Goal: Task Accomplishment & Management: Manage account settings

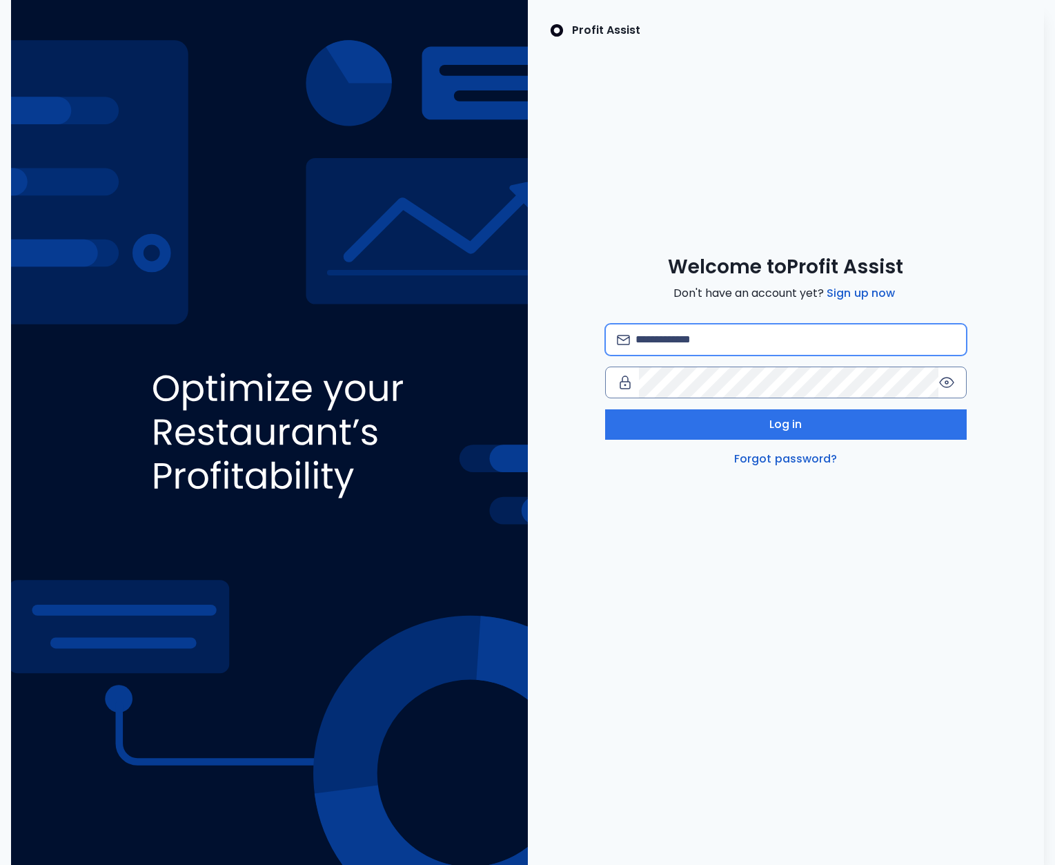
click at [670, 346] on input "email" at bounding box center [794, 339] width 319 height 30
type input "**********"
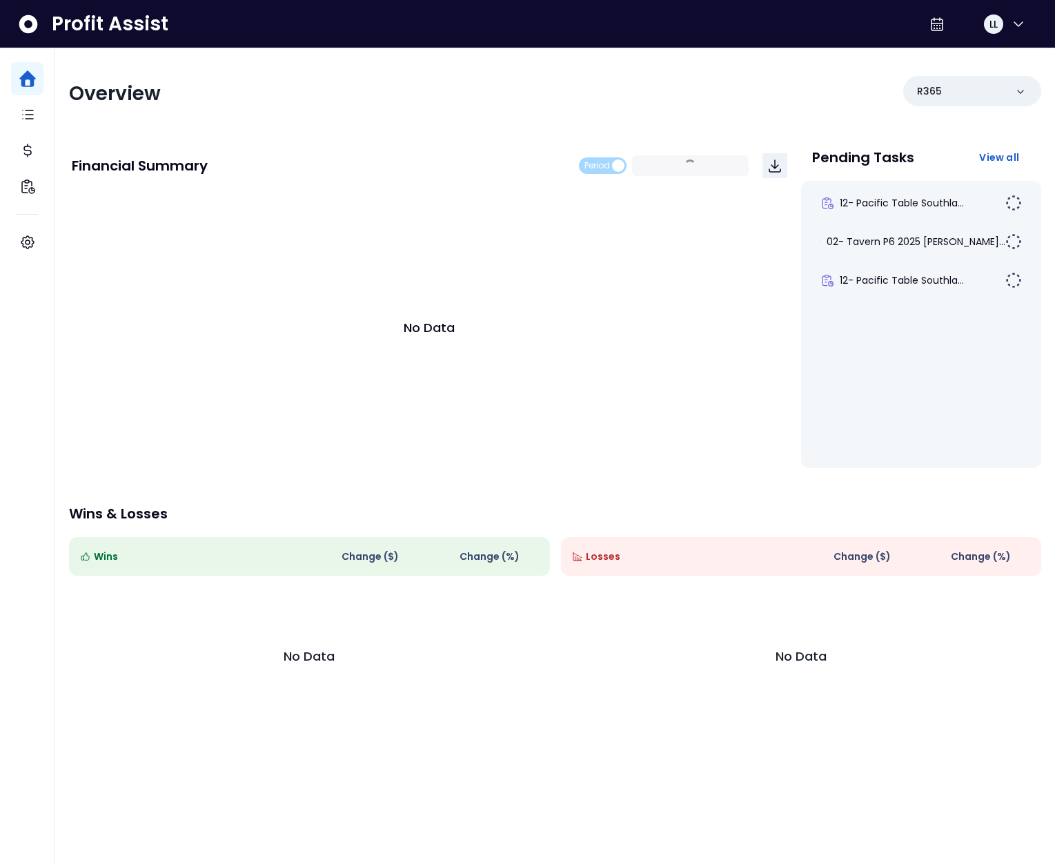
click at [544, 83] on div "Overview" at bounding box center [308, 93] width 478 height 25
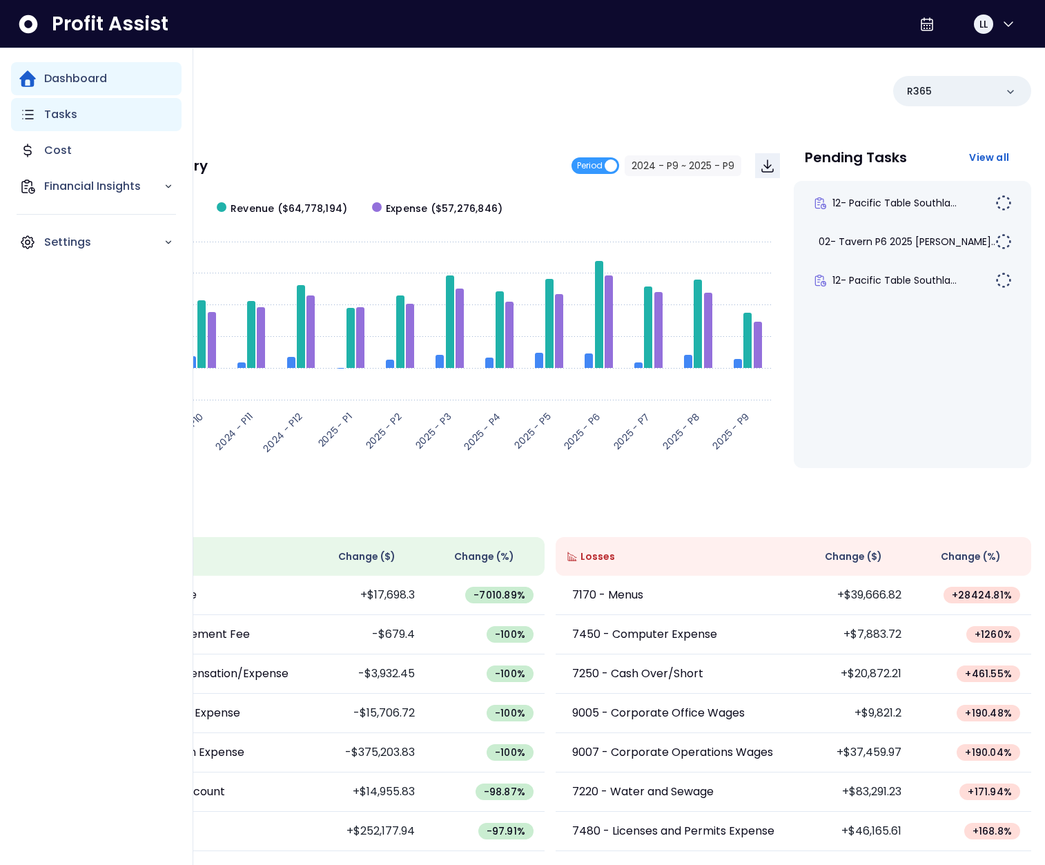
click at [49, 118] on p "Tasks" at bounding box center [60, 114] width 33 height 17
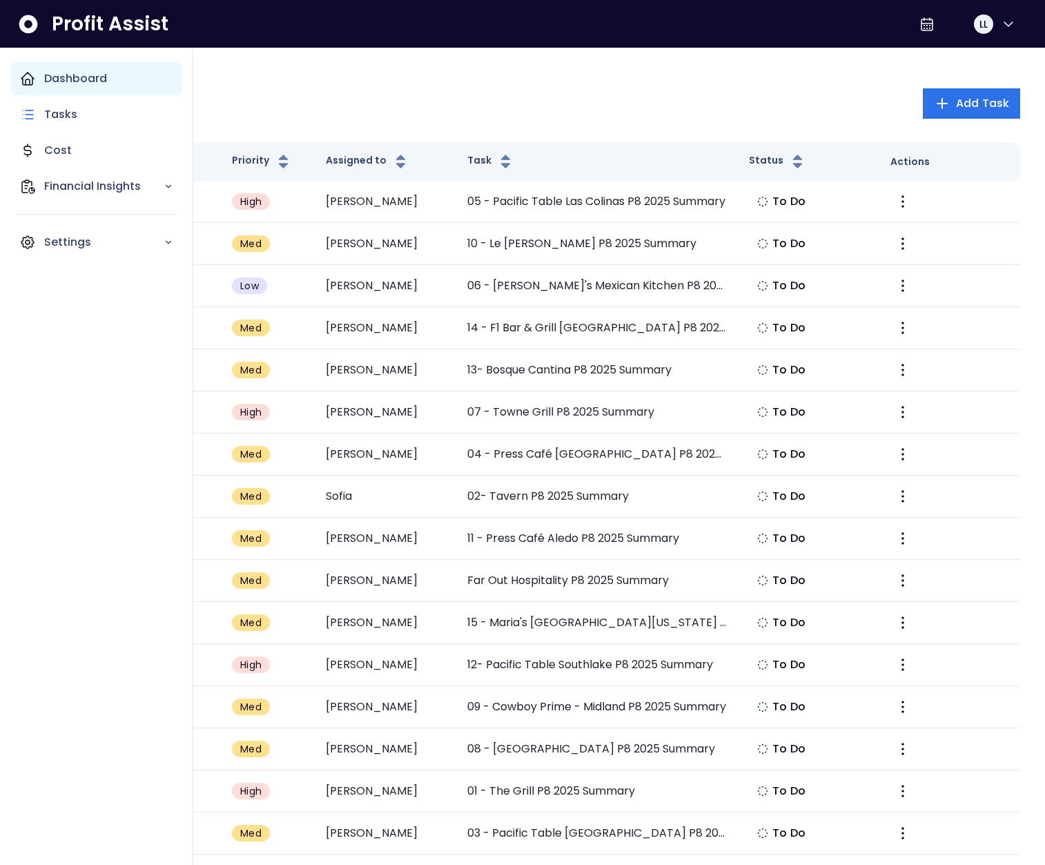
click at [11, 73] on div "Dashboard" at bounding box center [96, 78] width 170 height 33
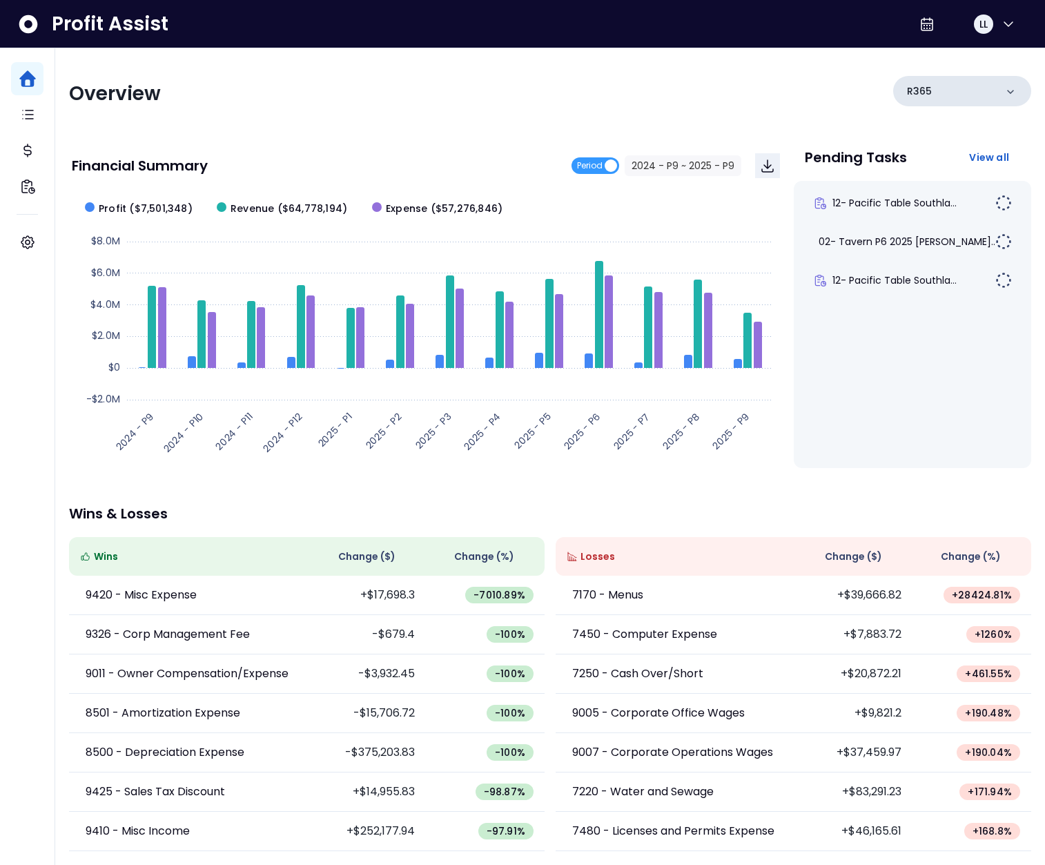
click at [944, 97] on div "R365" at bounding box center [962, 91] width 138 height 30
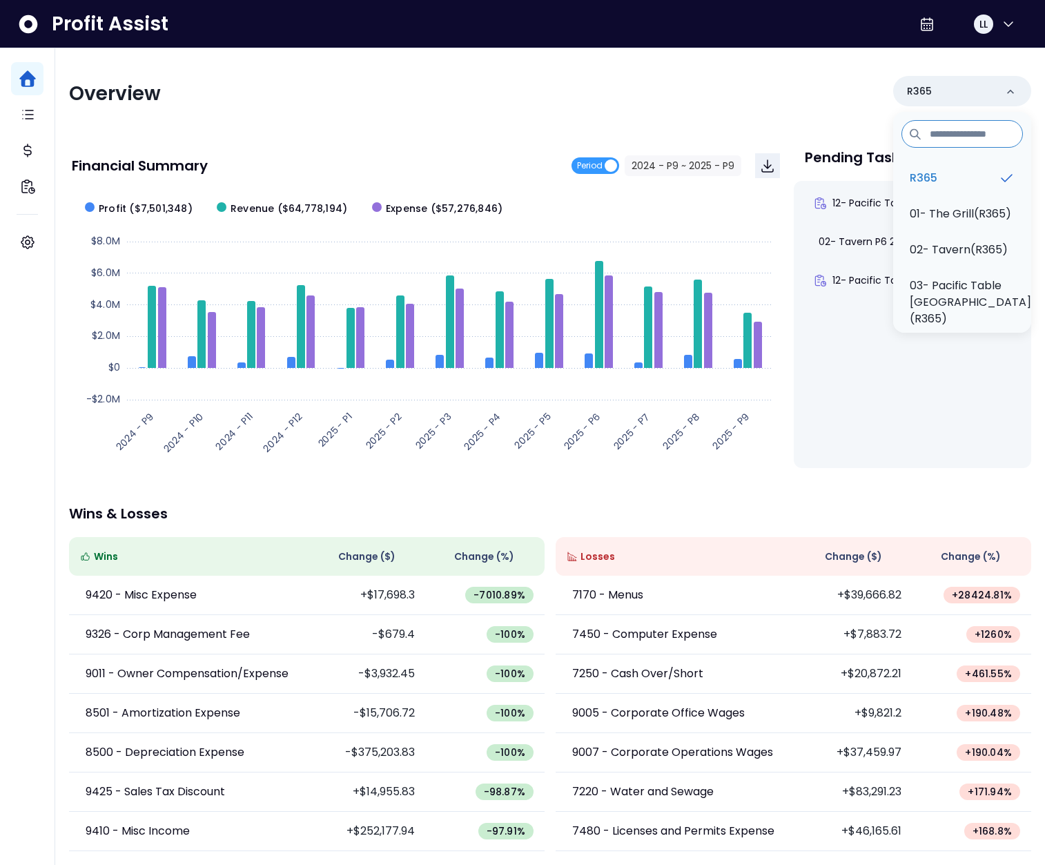
click at [550, 106] on div "Overview R365 R365 01- The Grill(R365) 02- Tavern(R365) 03- [GEOGRAPHIC_DATA](R…" at bounding box center [550, 94] width 962 height 36
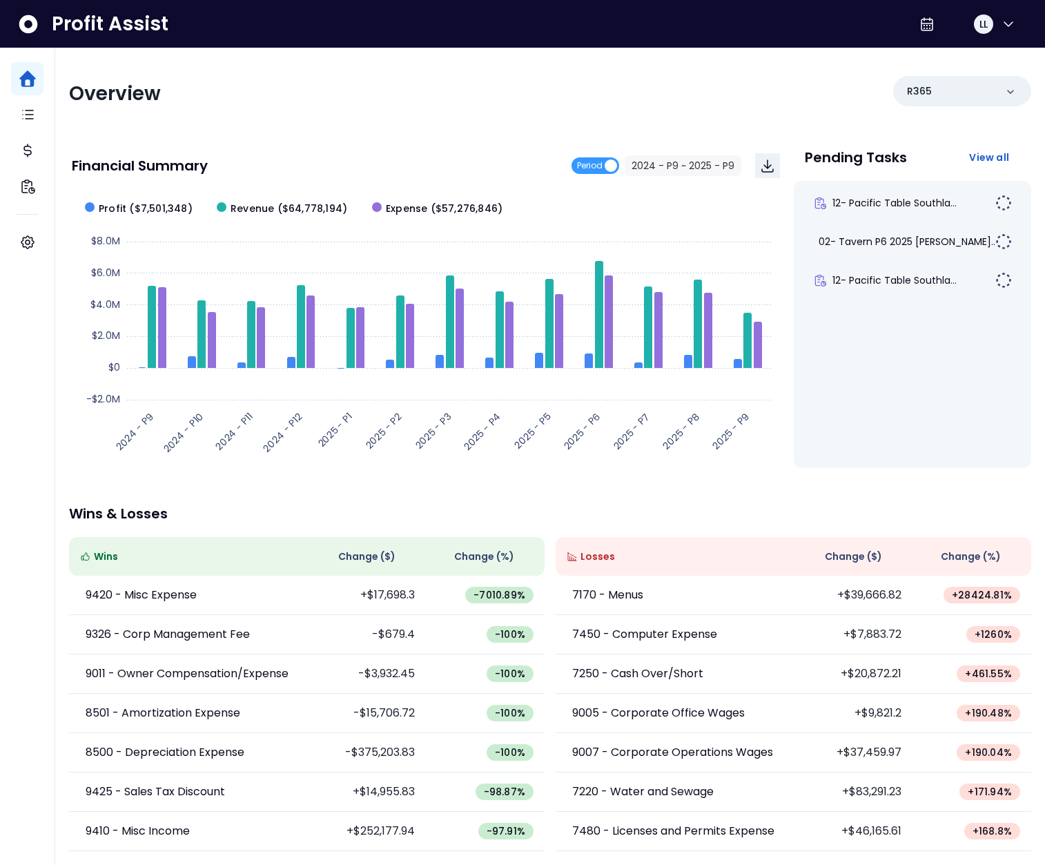
click at [502, 109] on div "Overview R365" at bounding box center [550, 94] width 962 height 36
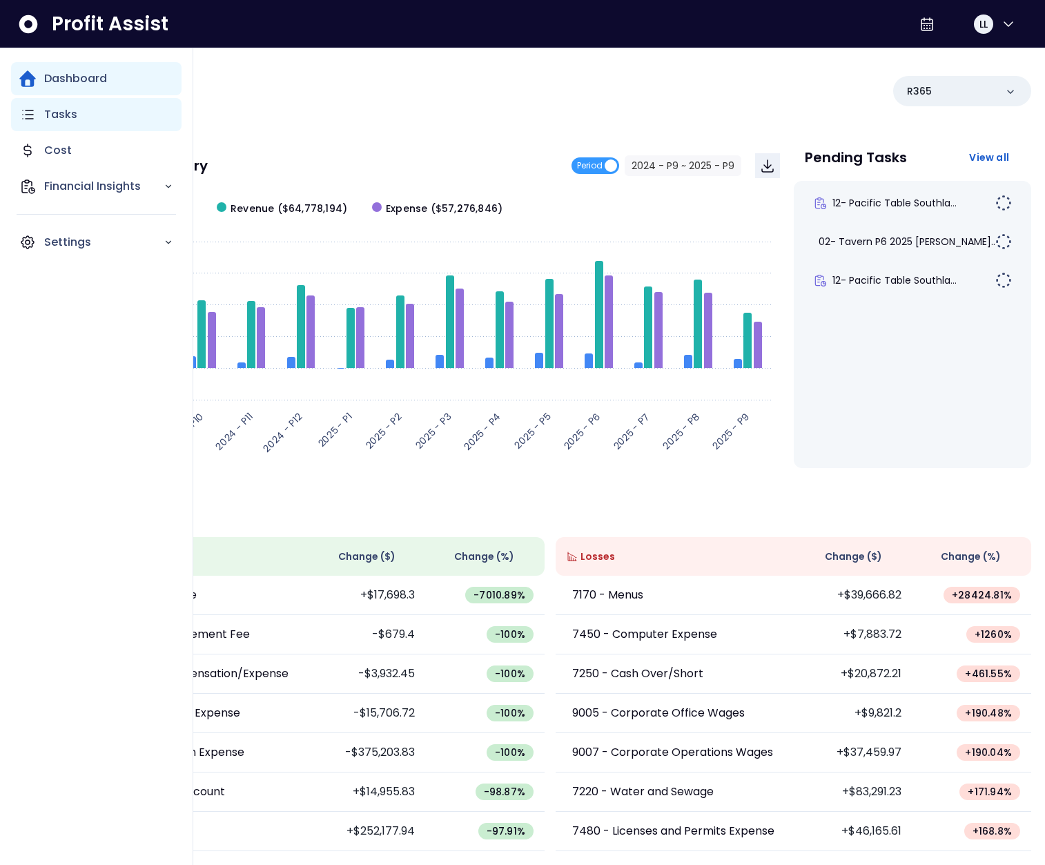
click at [40, 119] on div "Tasks" at bounding box center [96, 114] width 170 height 33
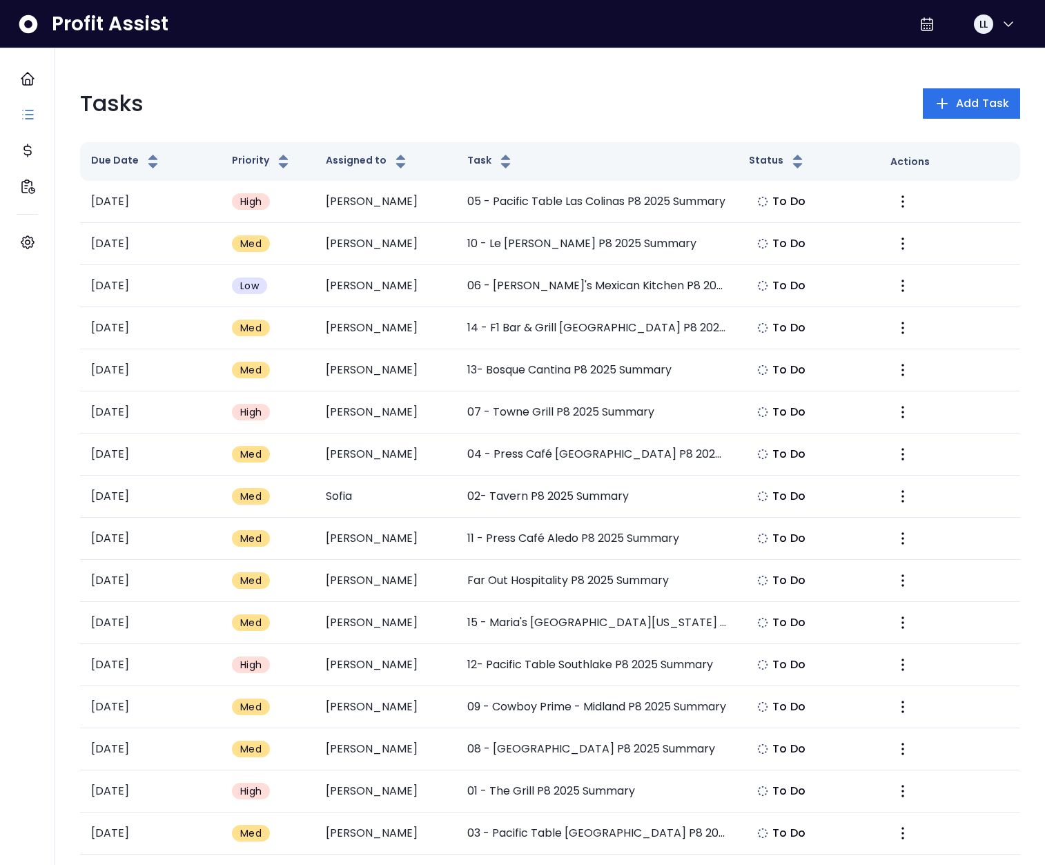
click at [373, 114] on div "Tasks Add Task" at bounding box center [550, 103] width 940 height 33
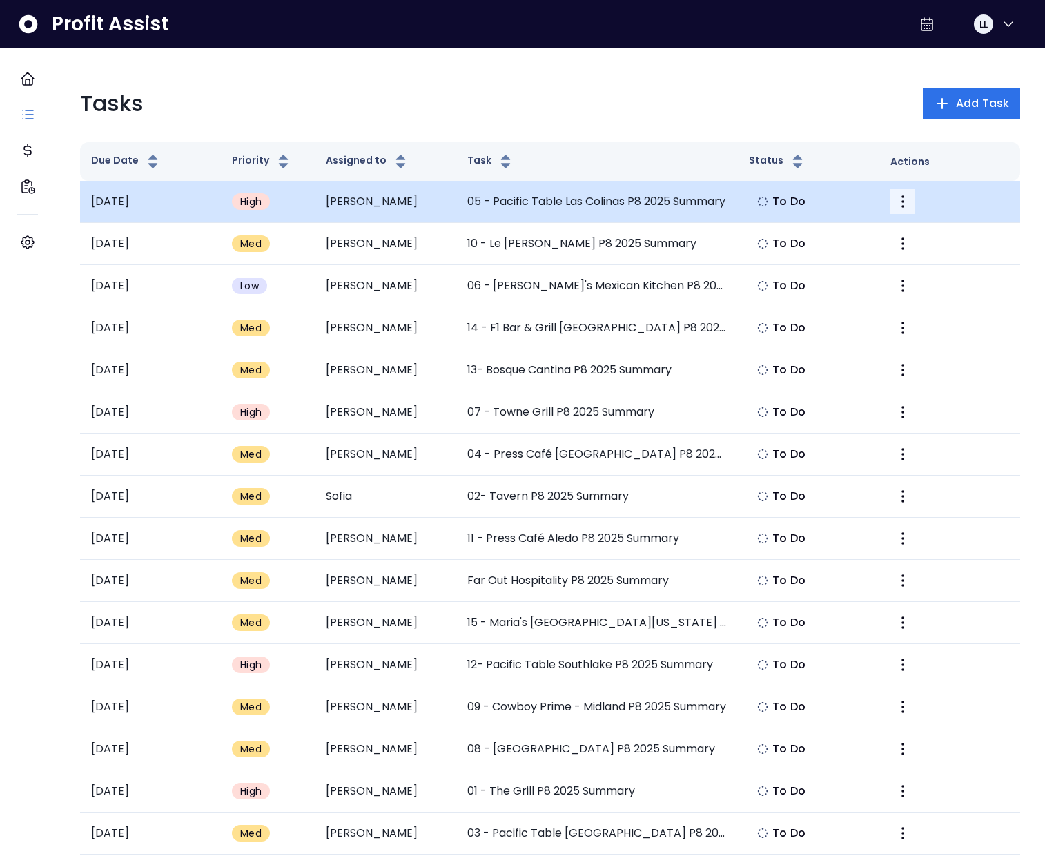
click at [901, 206] on icon "More" at bounding box center [902, 201] width 3 height 12
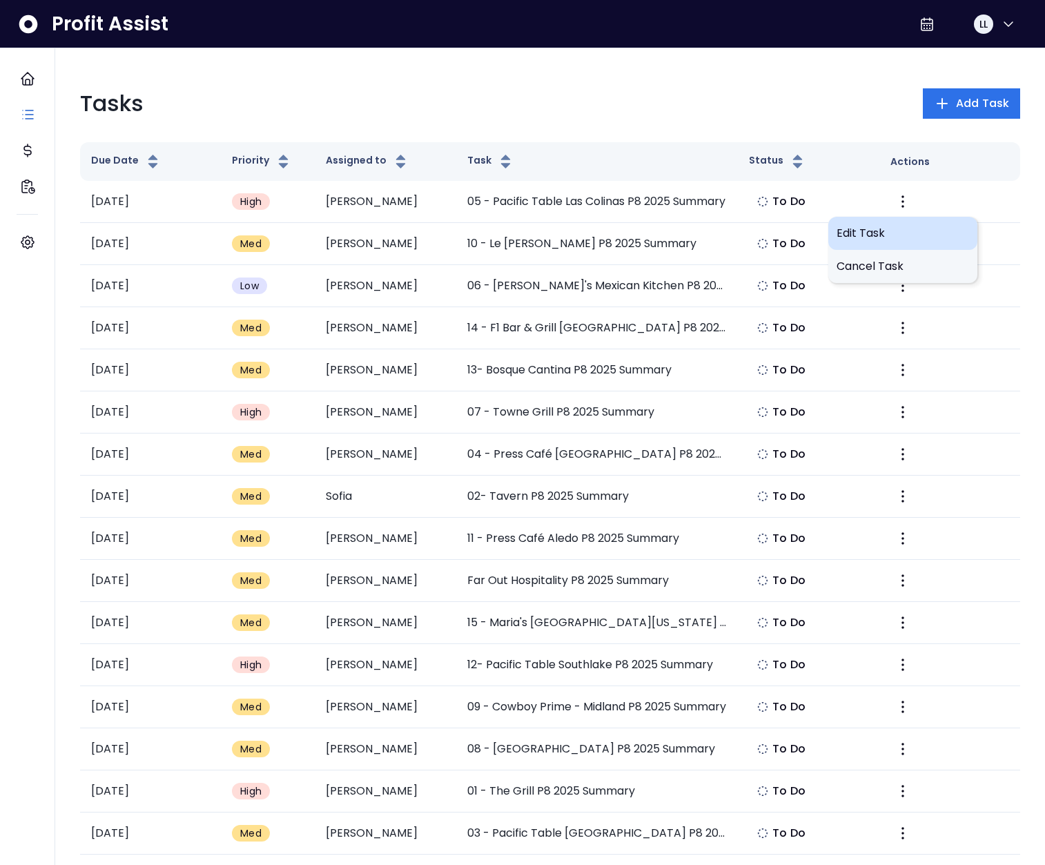
click at [878, 240] on span "Edit Task" at bounding box center [902, 233] width 132 height 17
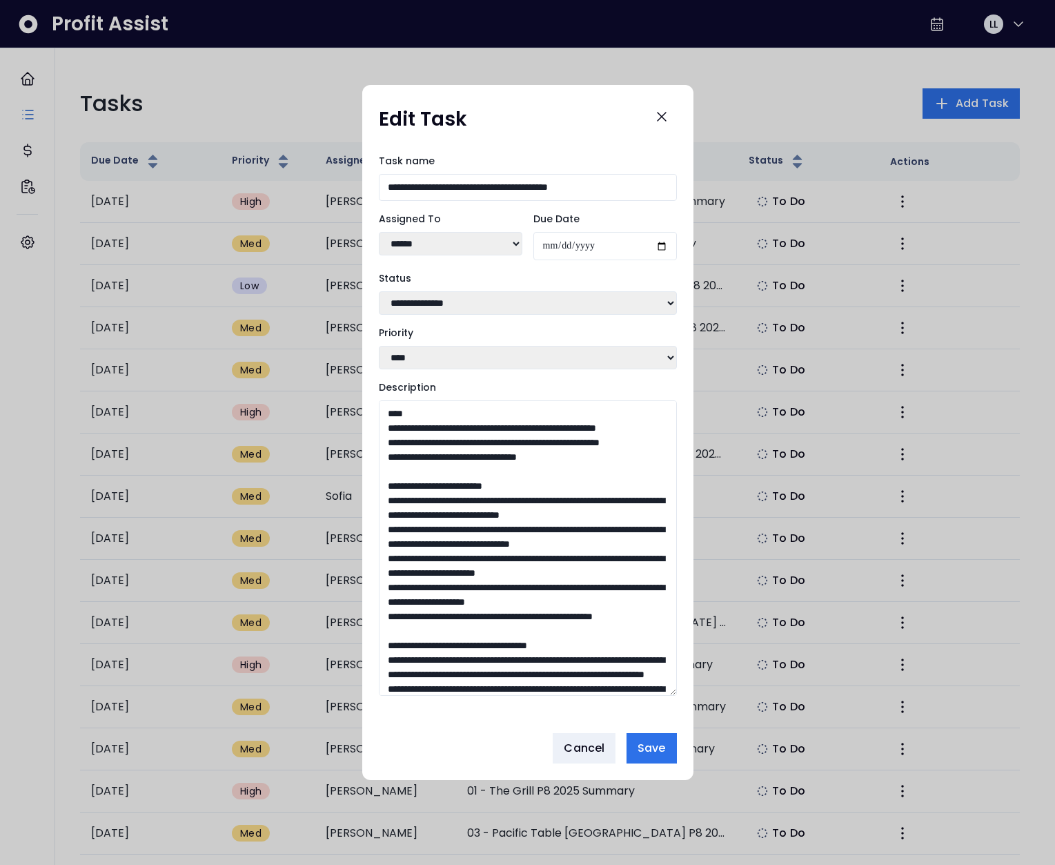
drag, startPoint x: 670, startPoint y: 583, endPoint x: 606, endPoint y: 779, distance: 206.0
click at [638, 809] on div "**********" at bounding box center [527, 432] width 1055 height 865
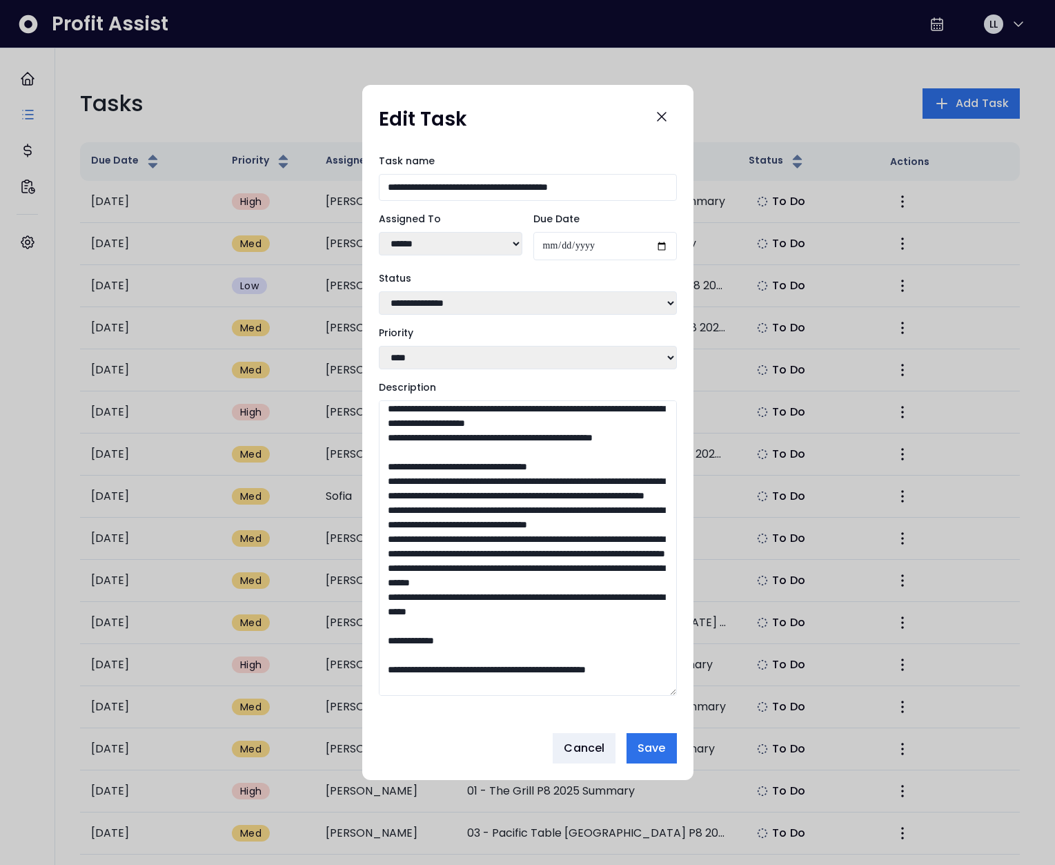
scroll to position [267, 0]
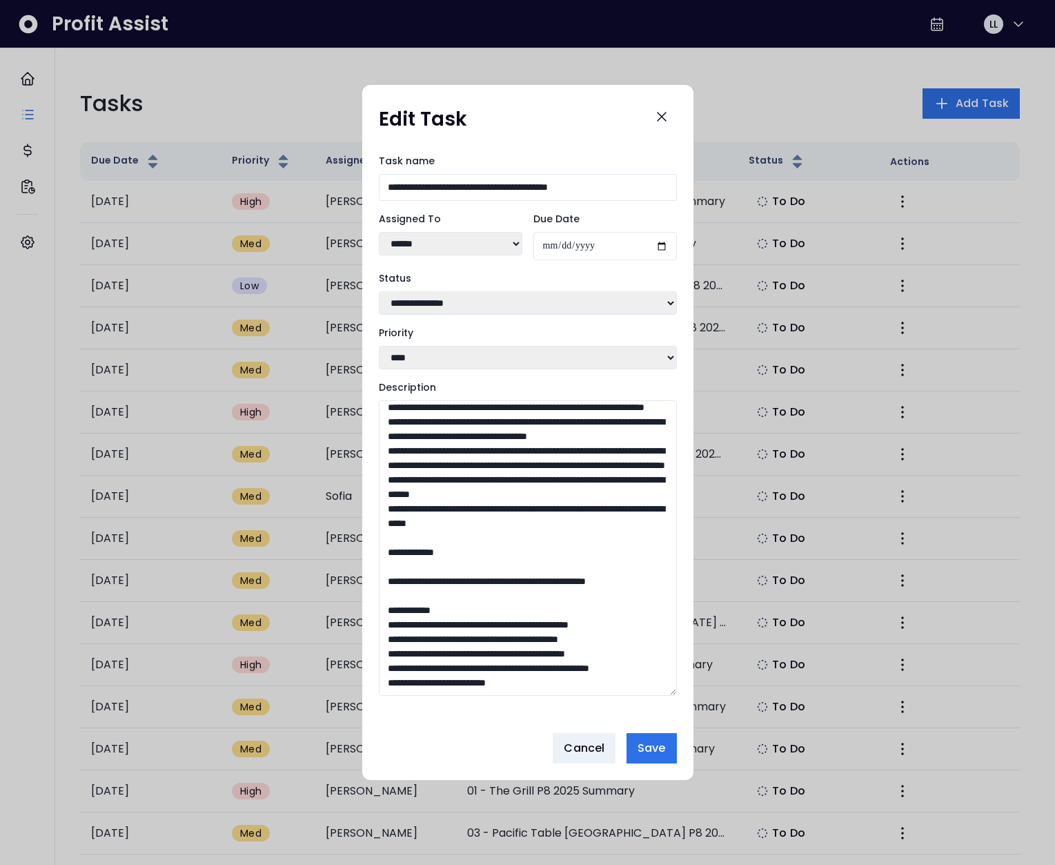
drag, startPoint x: 453, startPoint y: 558, endPoint x: 382, endPoint y: 524, distance: 79.6
click at [382, 524] on textarea "Description" at bounding box center [528, 547] width 298 height 295
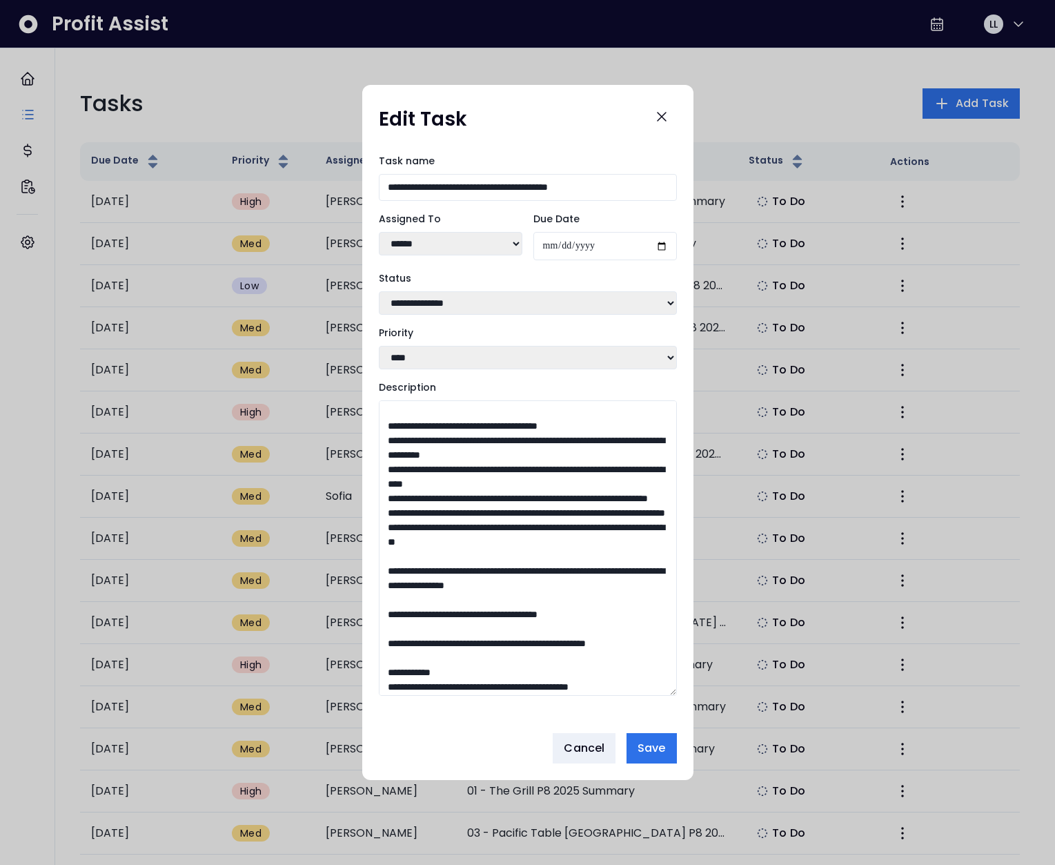
scroll to position [549, 0]
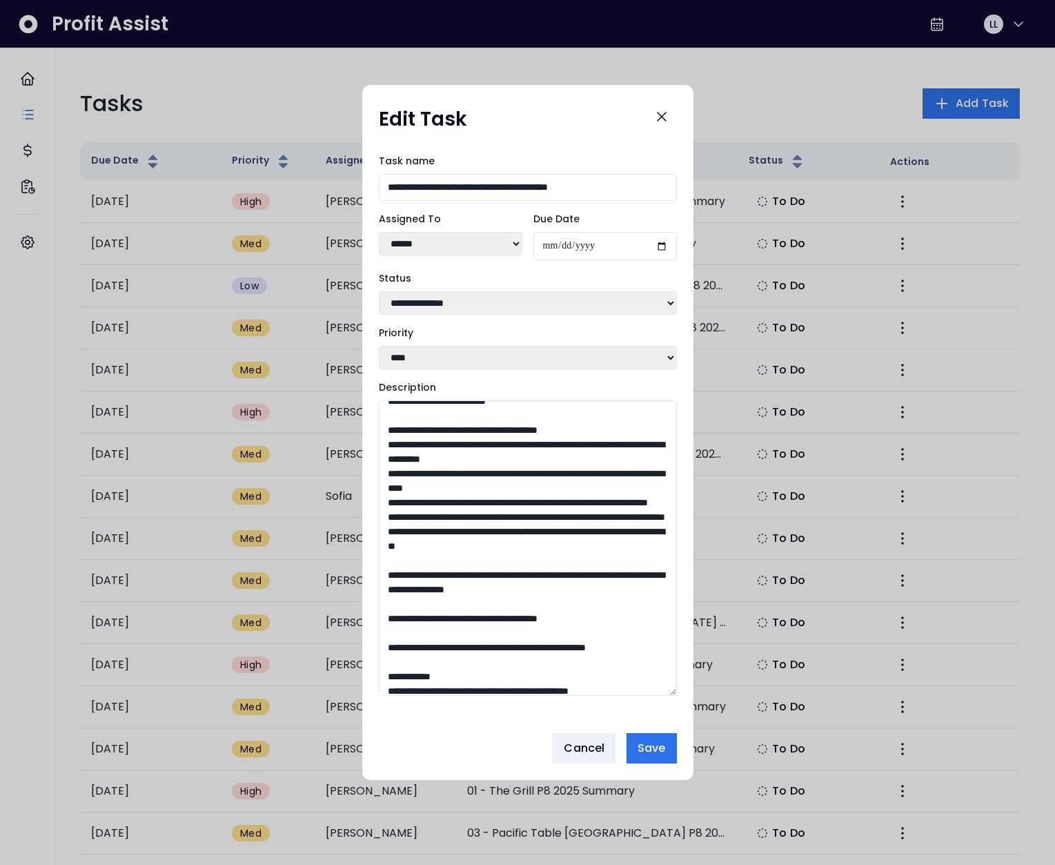
drag, startPoint x: 542, startPoint y: 580, endPoint x: 371, endPoint y: 451, distance: 214.3
click at [371, 451] on div "**********" at bounding box center [527, 432] width 331 height 579
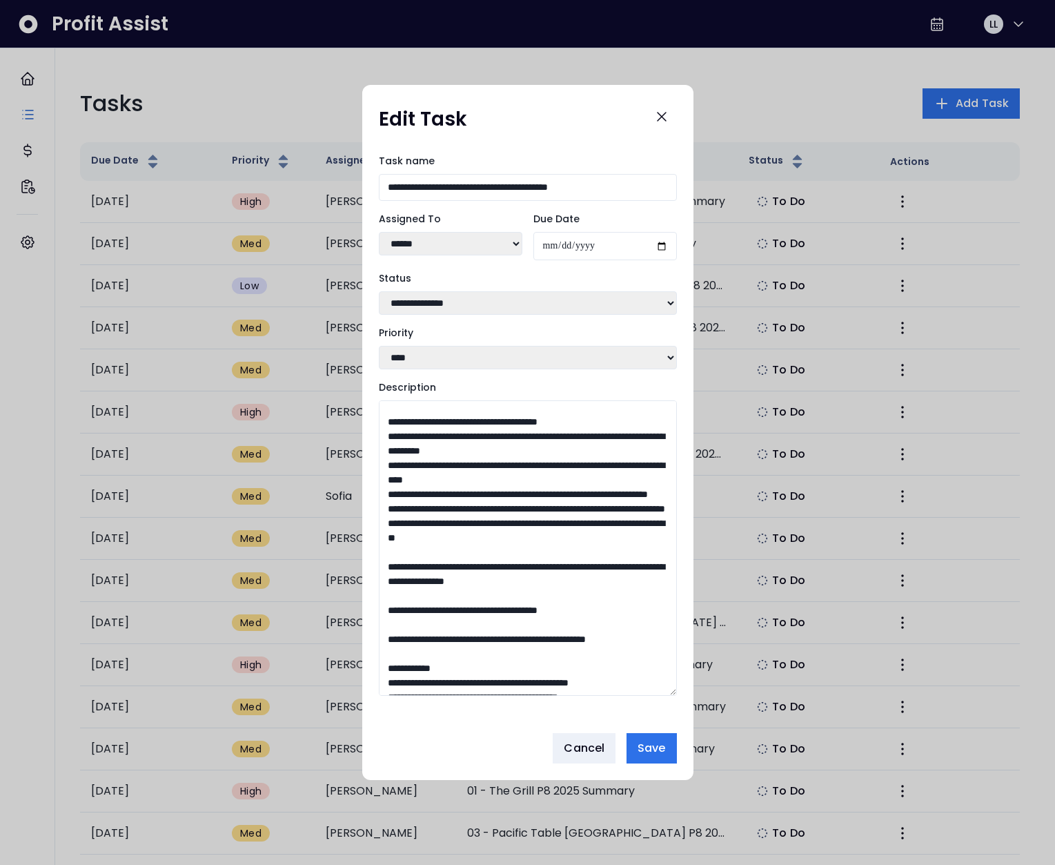
scroll to position [558, 0]
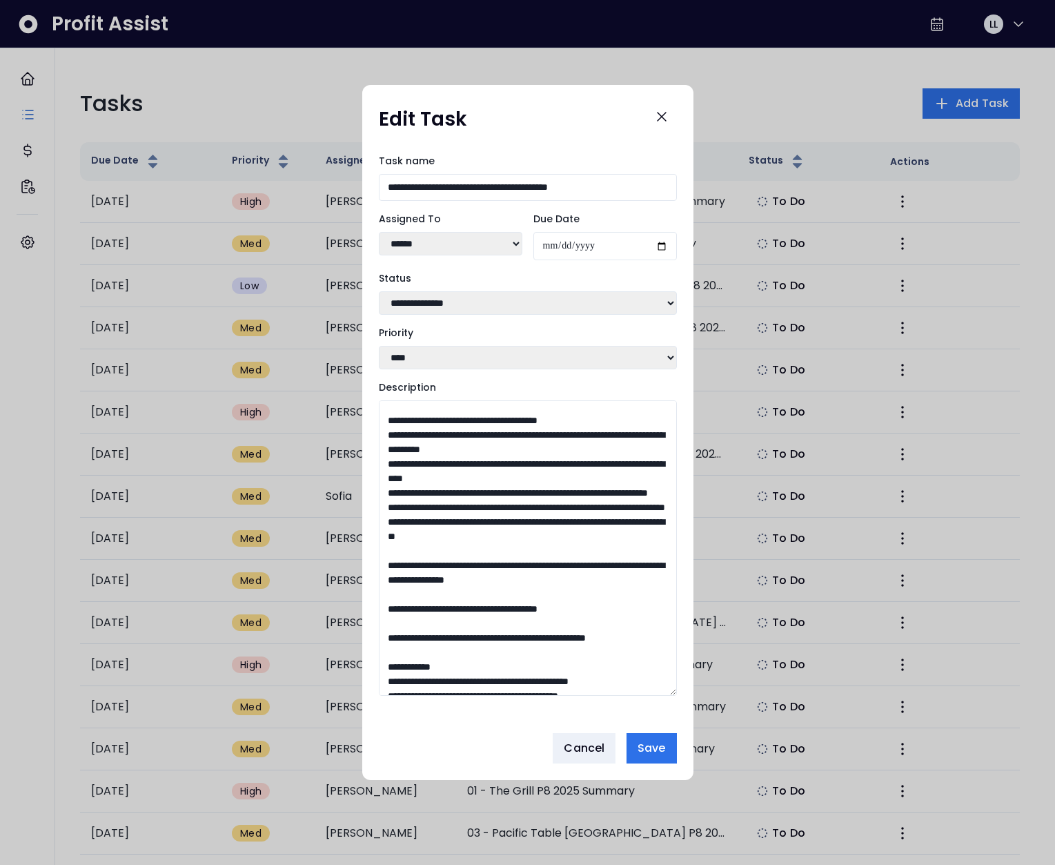
click at [555, 504] on textarea "Description" at bounding box center [528, 547] width 298 height 295
click at [518, 495] on textarea "Description" at bounding box center [528, 547] width 298 height 295
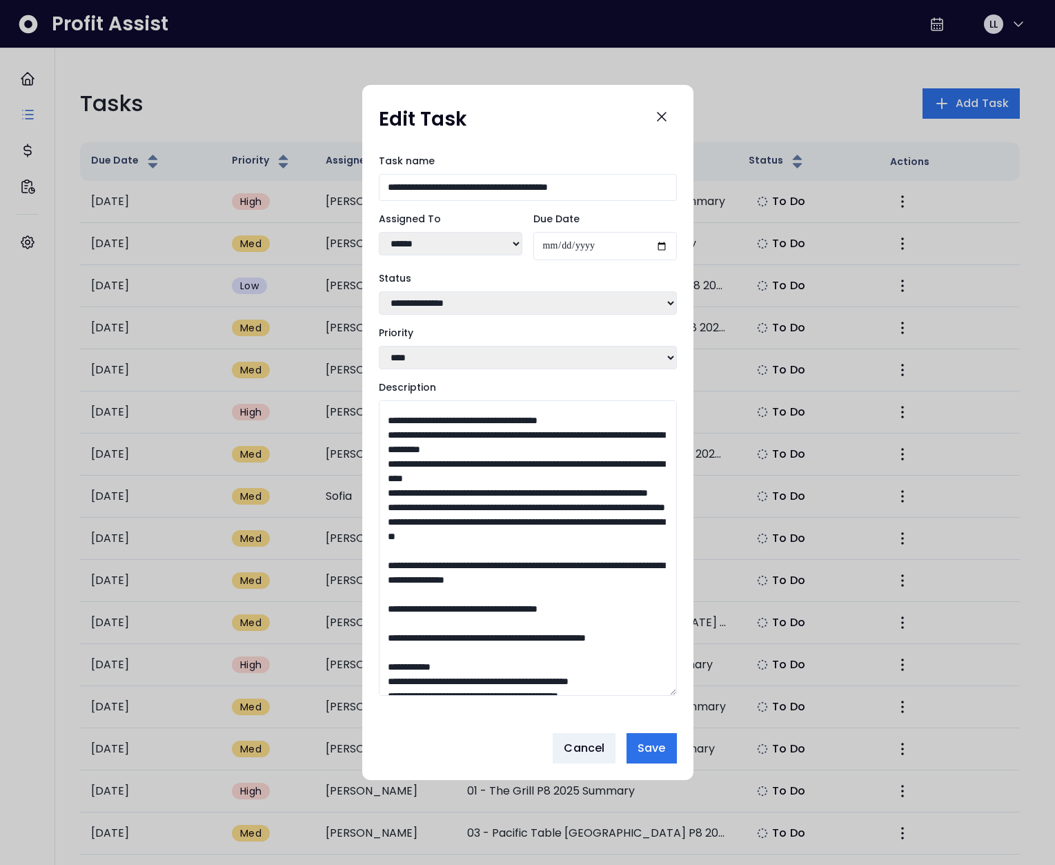
click at [517, 524] on textarea "Description" at bounding box center [528, 547] width 298 height 295
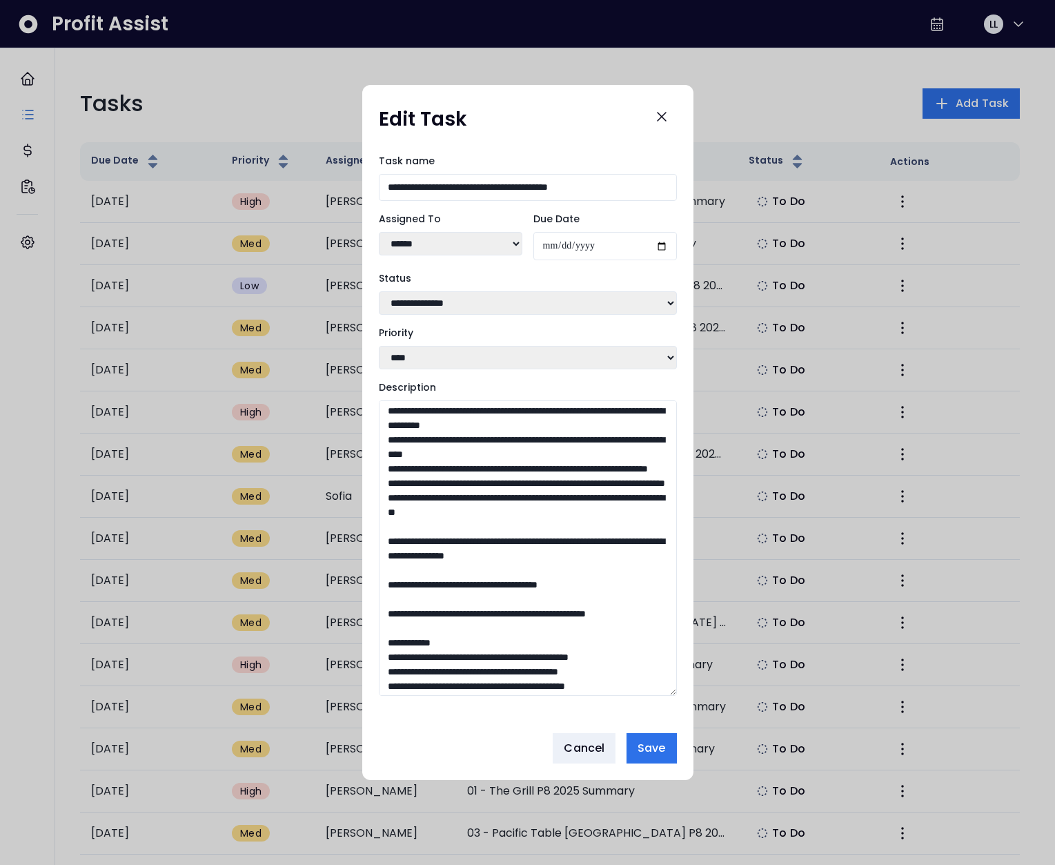
scroll to position [572, 0]
